Goal: Task Accomplishment & Management: Complete application form

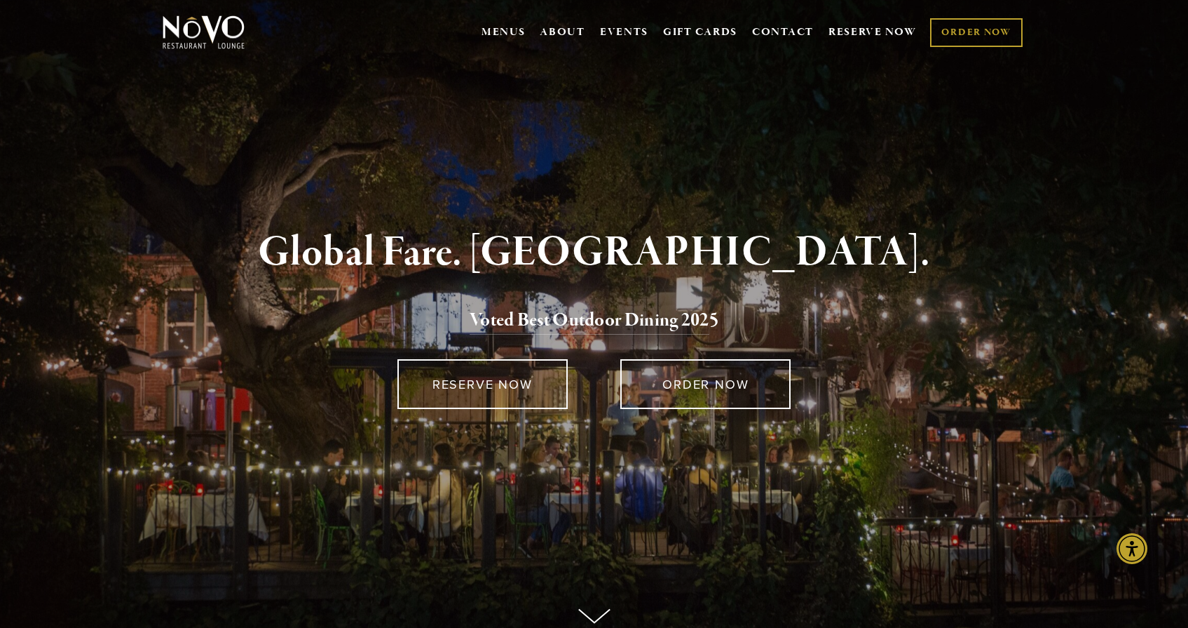
scroll to position [19, 0]
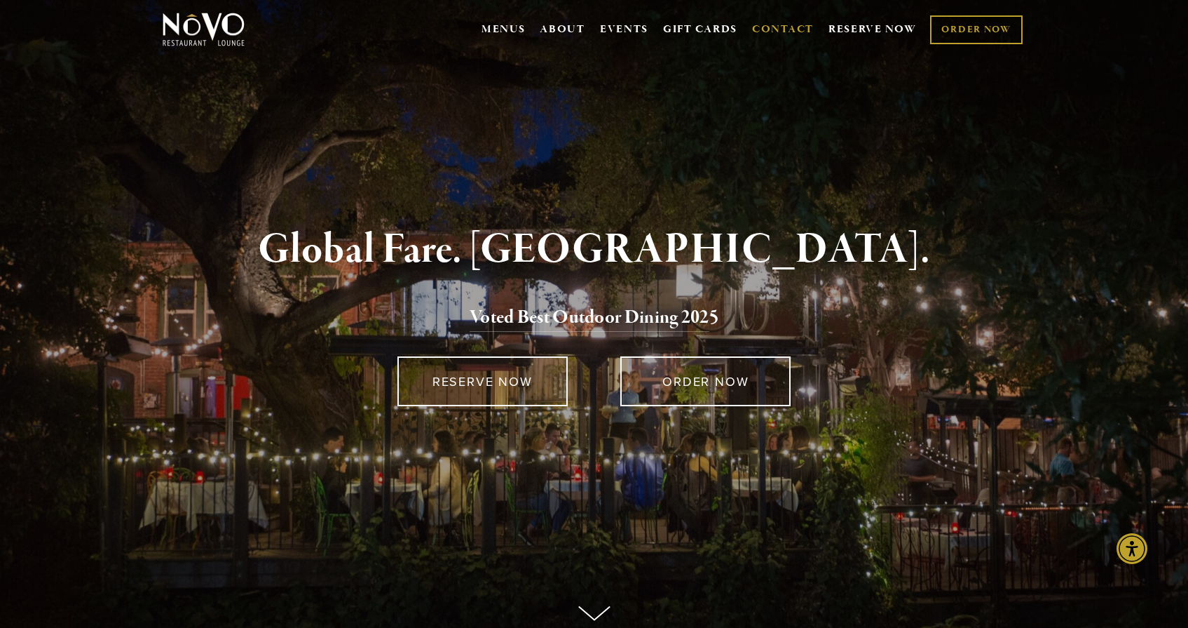
click at [775, 32] on link "CONTACT" at bounding box center [783, 29] width 62 height 27
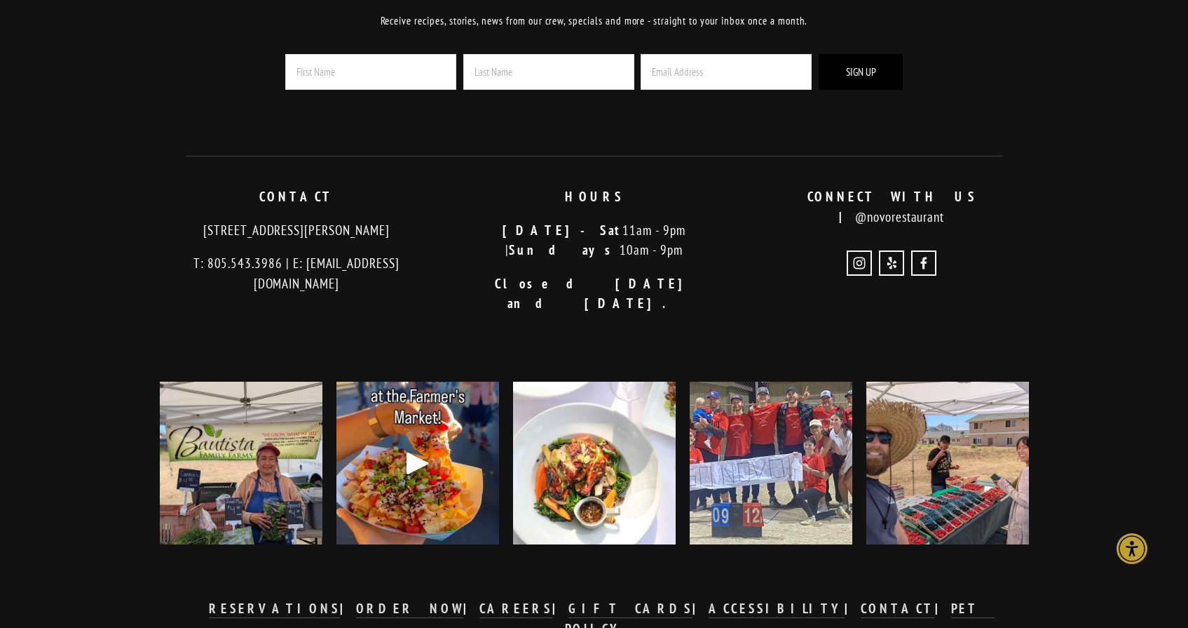
scroll to position [2021, 0]
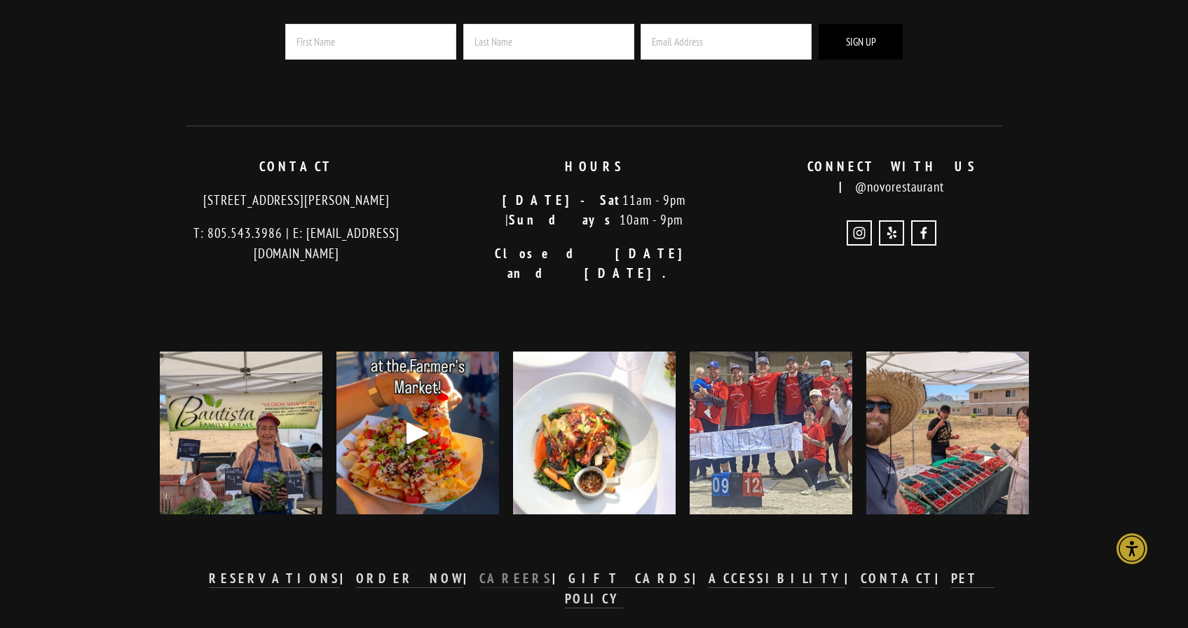
click at [531, 569] on strong "CAREERS" at bounding box center [516, 577] width 73 height 17
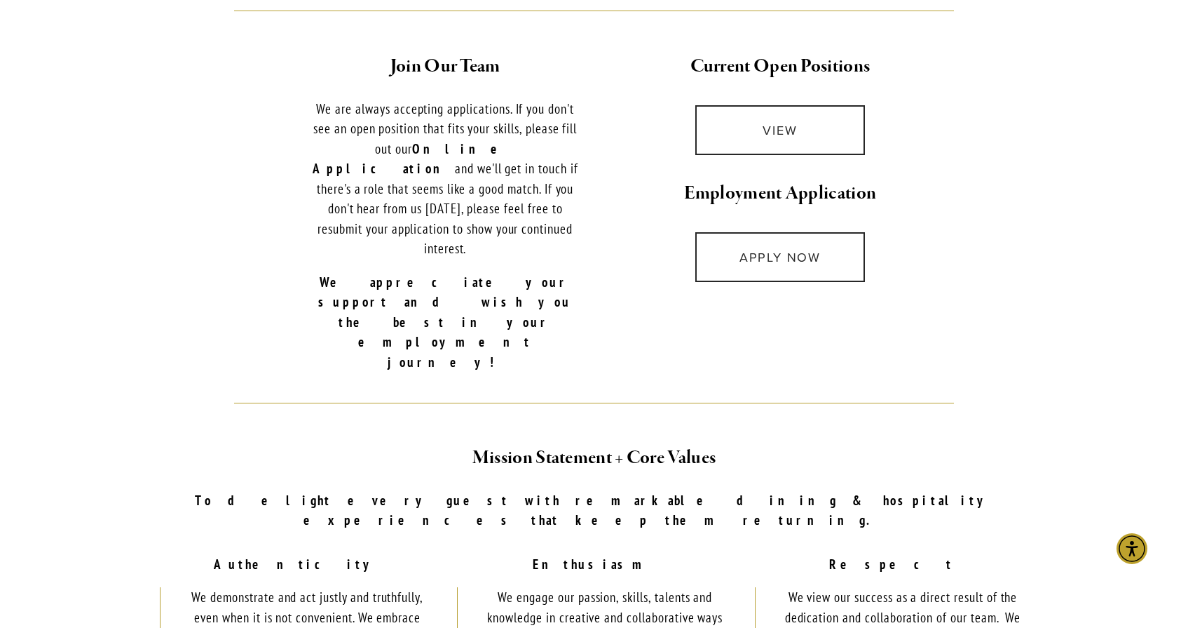
scroll to position [592, 0]
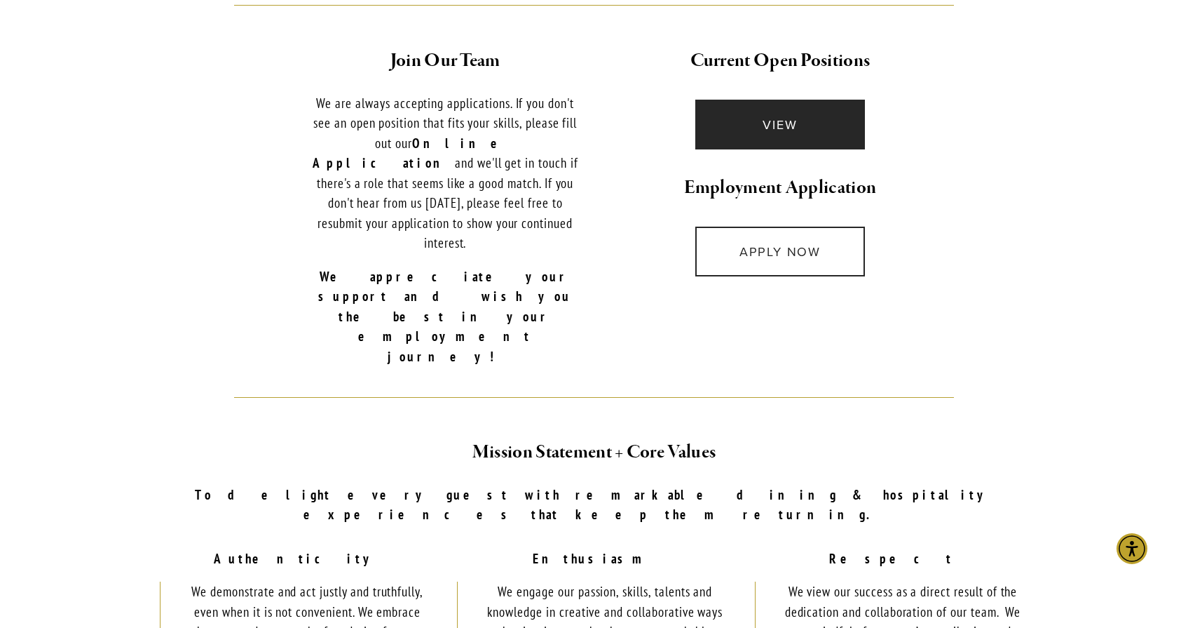
click at [778, 101] on link "VIEW" at bounding box center [781, 125] width 170 height 50
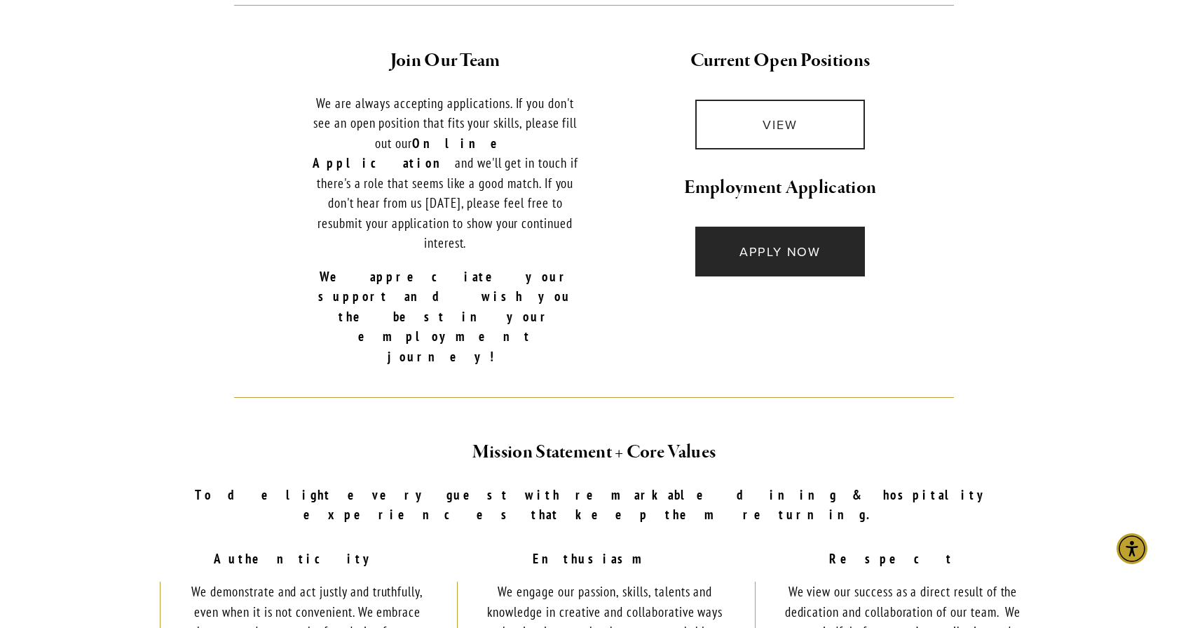
click at [740, 237] on link "APPLY NOW" at bounding box center [781, 251] width 170 height 50
